Goal: Check status

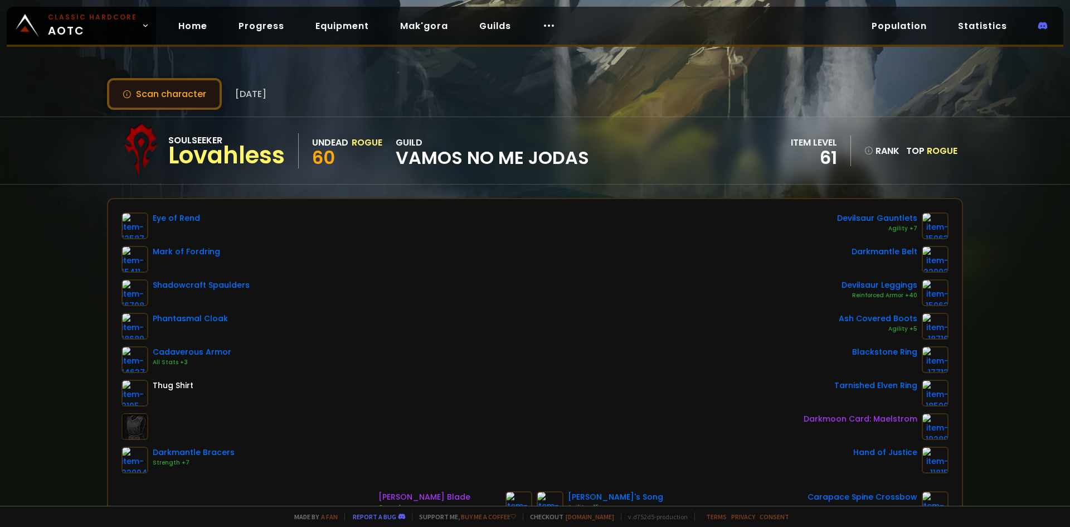
click at [190, 97] on button "Scan character" at bounding box center [164, 94] width 115 height 32
click at [194, 107] on button "Scan character" at bounding box center [164, 94] width 115 height 32
click at [211, 94] on button "Scan character" at bounding box center [164, 94] width 115 height 32
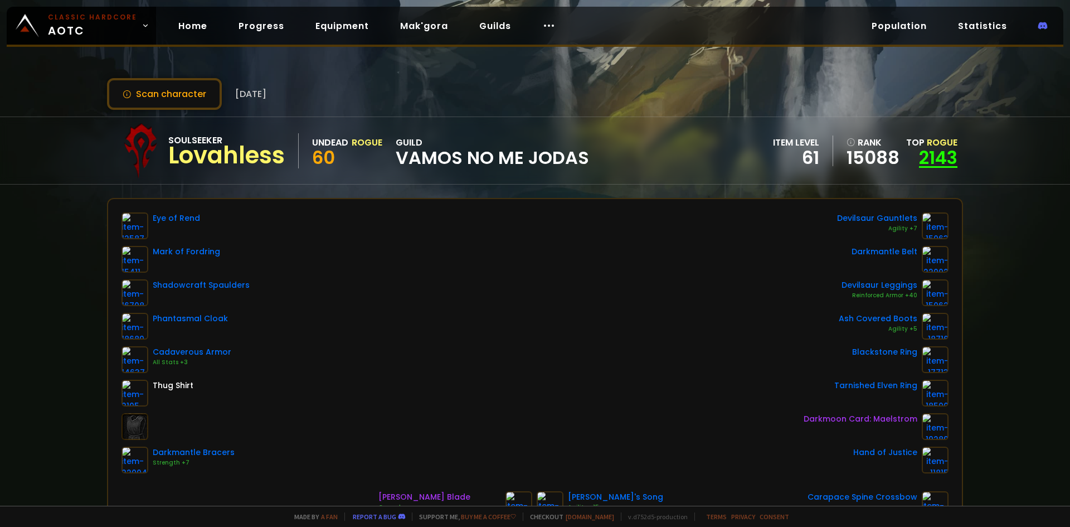
click at [945, 151] on link "2143" at bounding box center [938, 157] width 38 height 25
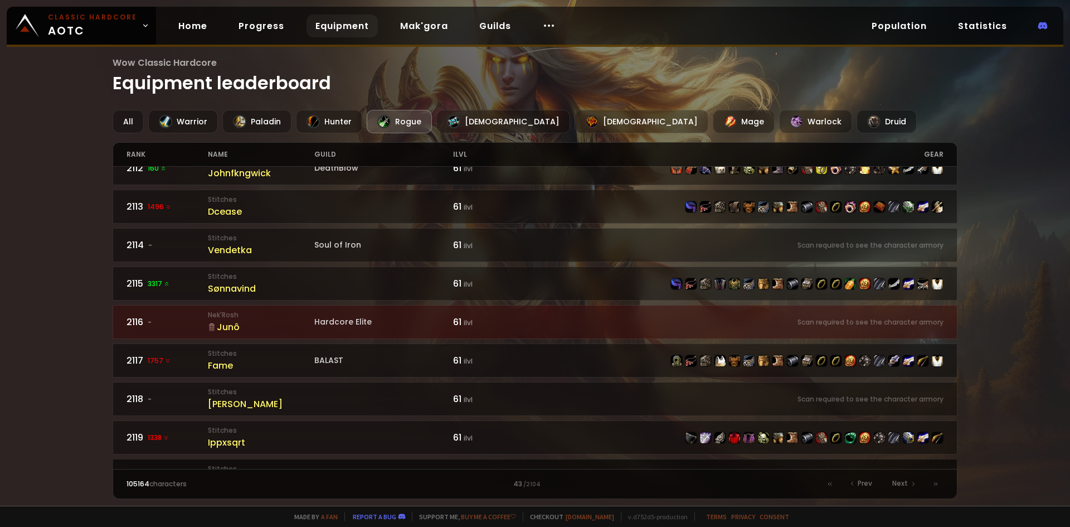
scroll to position [669, 0]
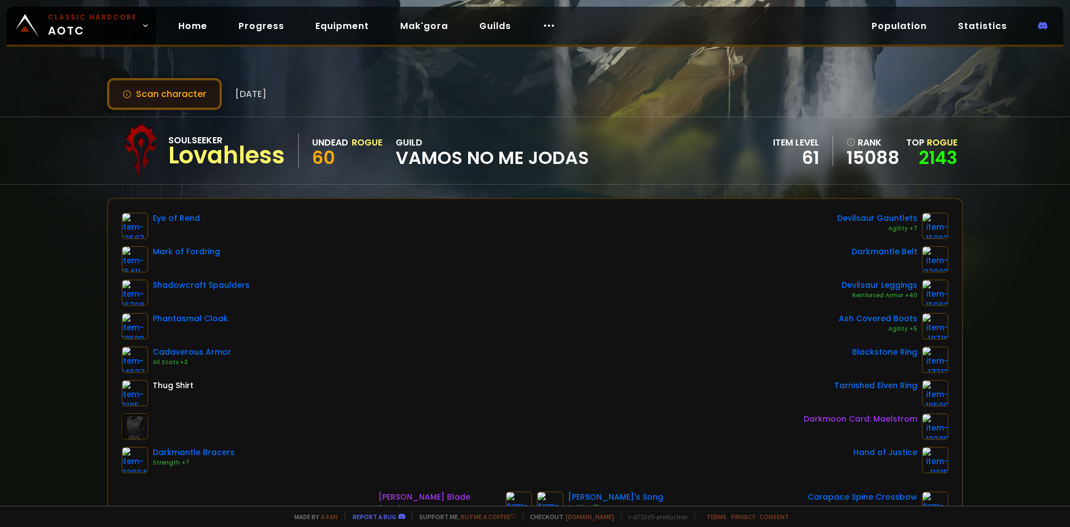
click at [142, 89] on button "Scan character" at bounding box center [164, 94] width 115 height 32
click at [159, 98] on button "Scan character" at bounding box center [164, 94] width 115 height 32
click at [137, 84] on button "Scan character" at bounding box center [164, 94] width 115 height 32
click at [254, 21] on link "Progress" at bounding box center [262, 25] width 64 height 23
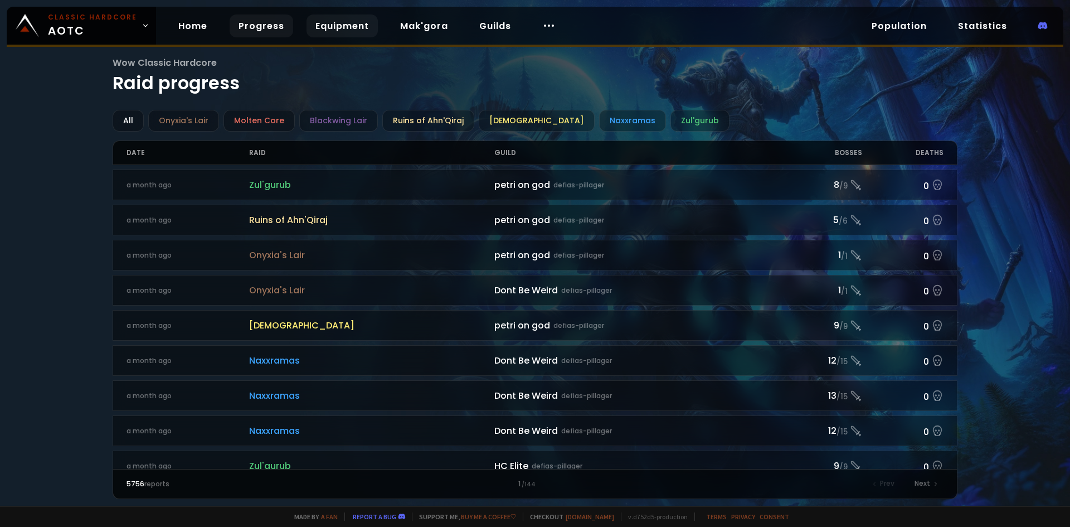
click at [333, 32] on link "Equipment" at bounding box center [341, 25] width 71 height 23
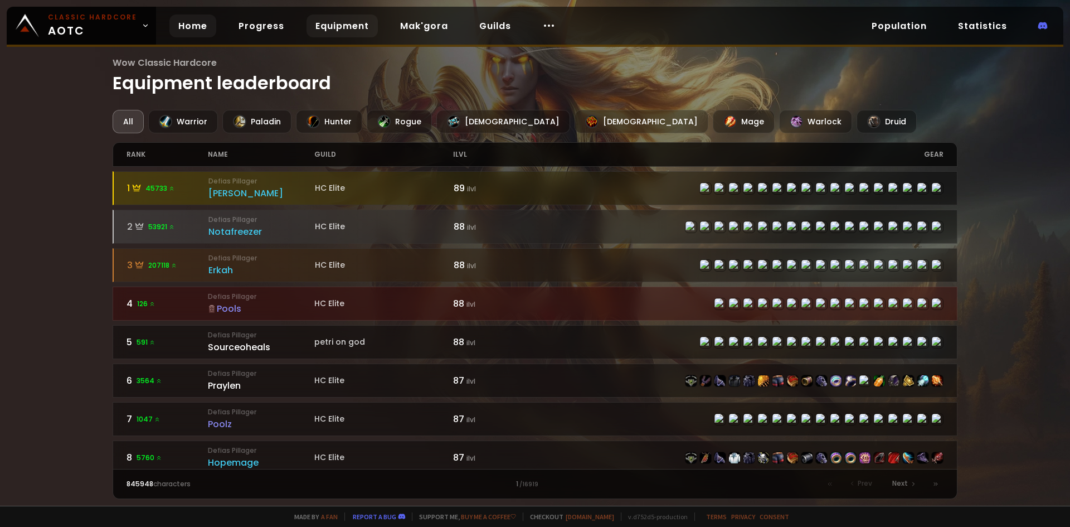
click at [178, 16] on link "Home" at bounding box center [192, 25] width 47 height 23
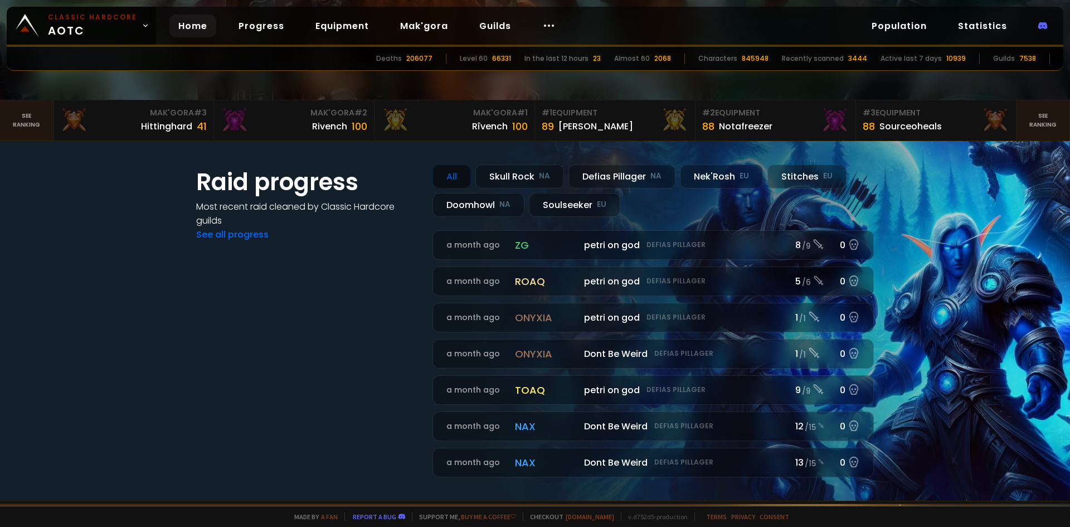
scroll to position [111, 0]
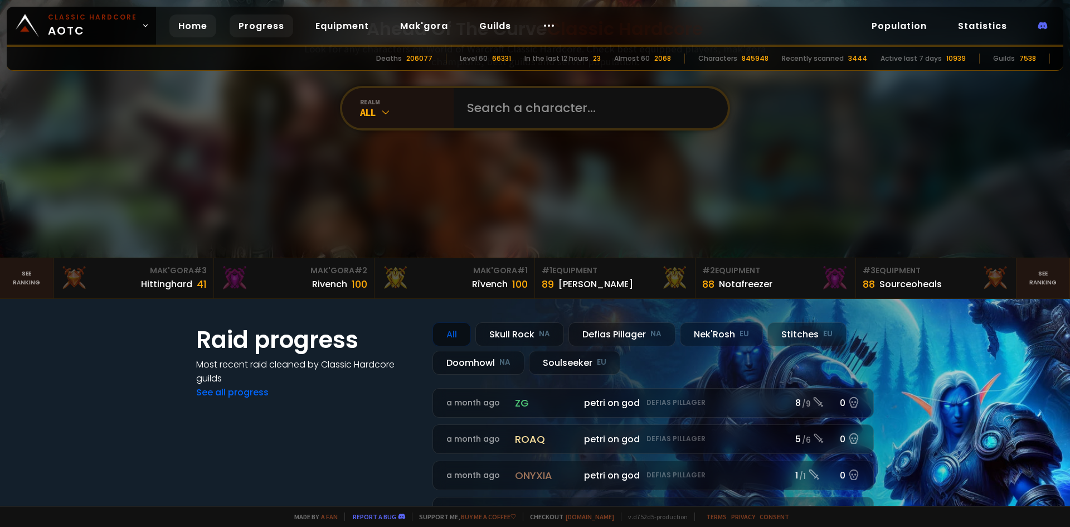
click at [250, 31] on link "Progress" at bounding box center [262, 25] width 64 height 23
